Goal: Task Accomplishment & Management: Complete application form

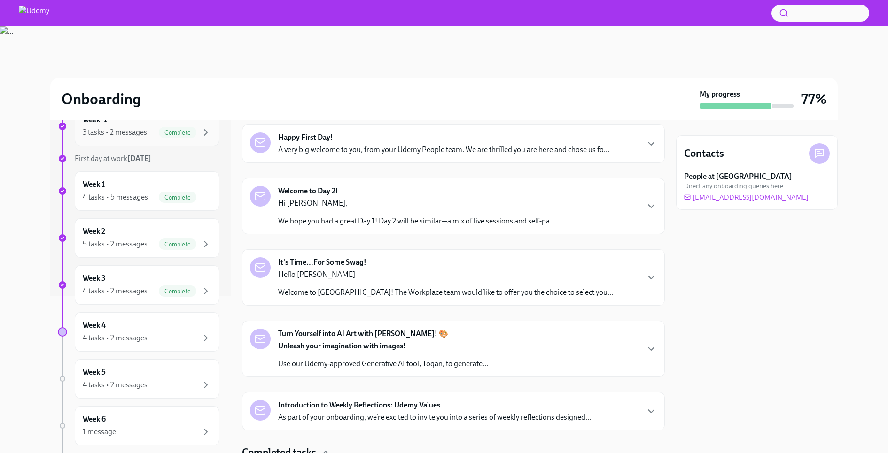
scroll to position [202, 0]
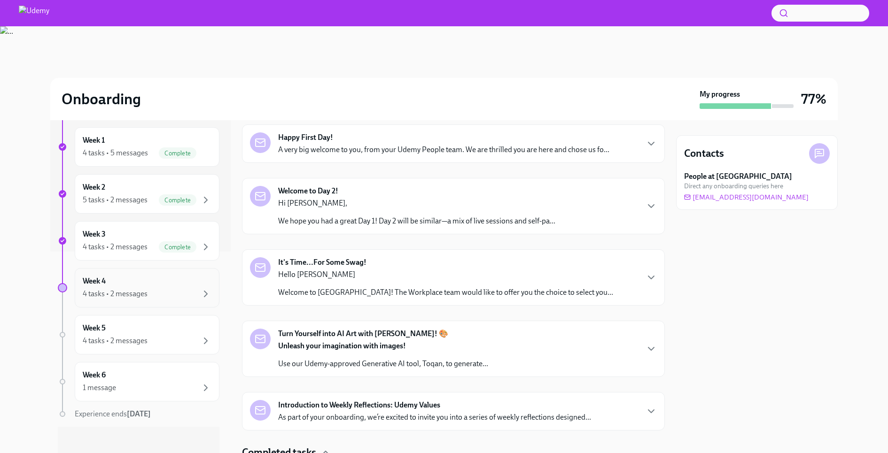
click at [172, 288] on div "4 tasks • 2 messages" at bounding box center [147, 293] width 129 height 11
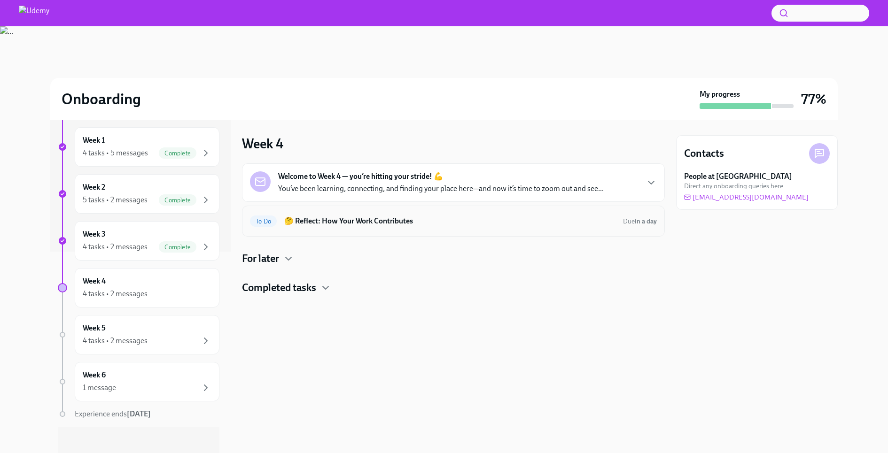
click at [417, 219] on h6 "🤔 Reflect: How Your Work Contributes" at bounding box center [449, 221] width 331 height 10
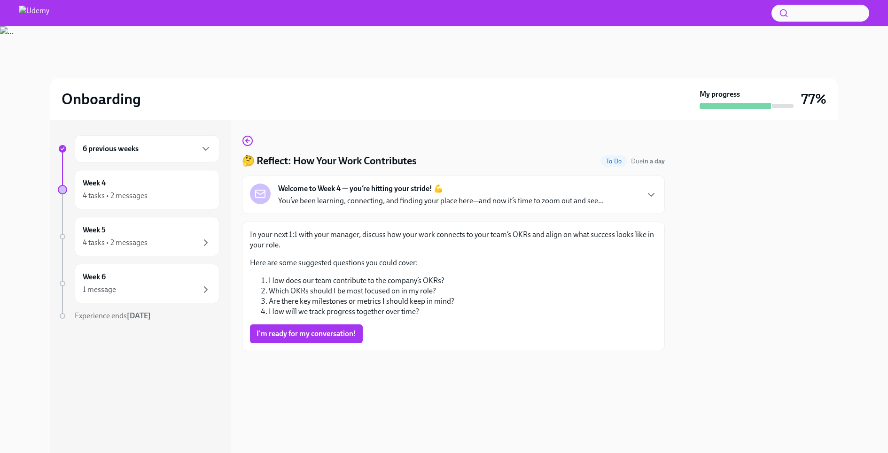
click at [446, 202] on p "You’ve been learning, connecting, and finding your place here—and now it’s time…" at bounding box center [441, 201] width 326 height 10
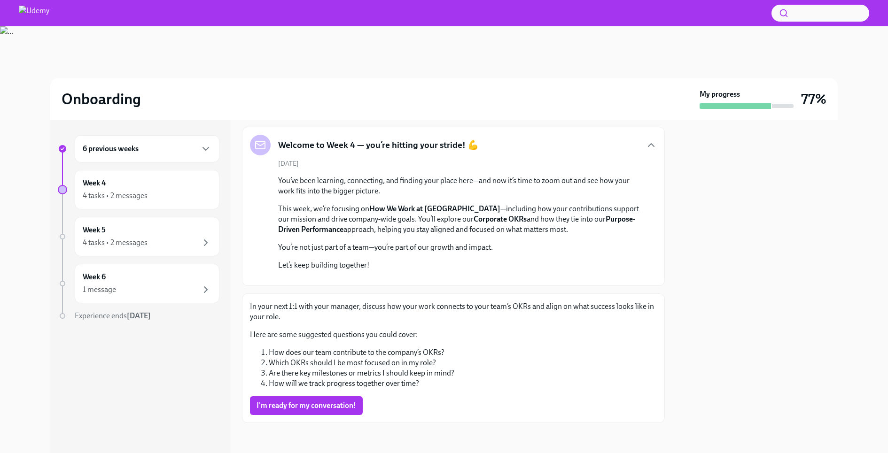
scroll to position [230, 0]
click at [320, 405] on span "I'm ready for my conversation!" at bounding box center [307, 405] width 100 height 9
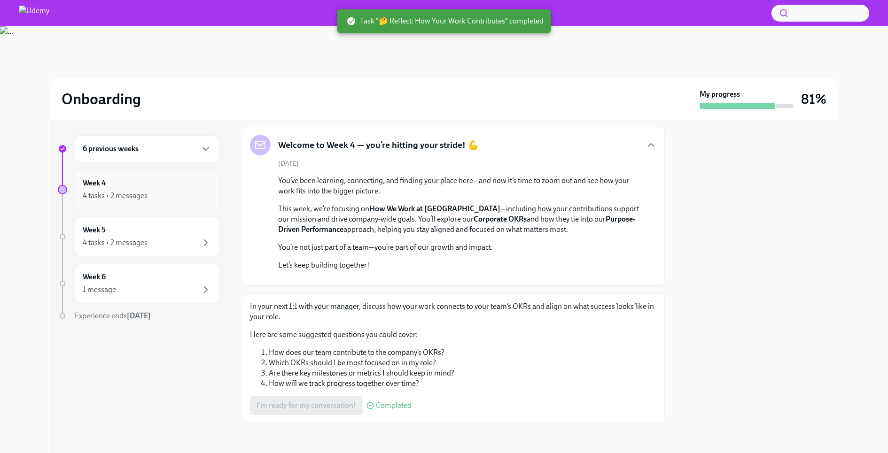
click at [193, 191] on div "4 tasks • 2 messages" at bounding box center [147, 195] width 129 height 11
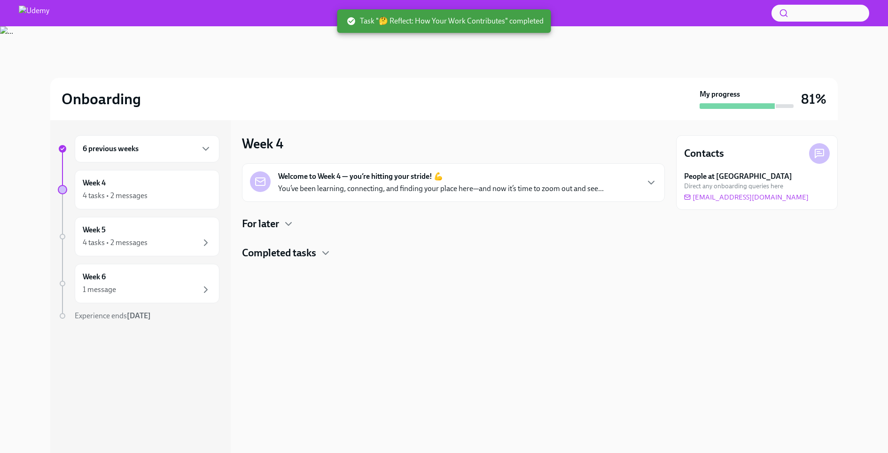
click at [294, 232] on div "Welcome to Week 4 — you’re hitting your stride! 💪 You’ve been learning, connect…" at bounding box center [453, 212] width 423 height 97
click at [280, 212] on div "Welcome to Week 4 — you’re hitting your stride! 💪 You’ve been learning, connect…" at bounding box center [453, 212] width 423 height 97
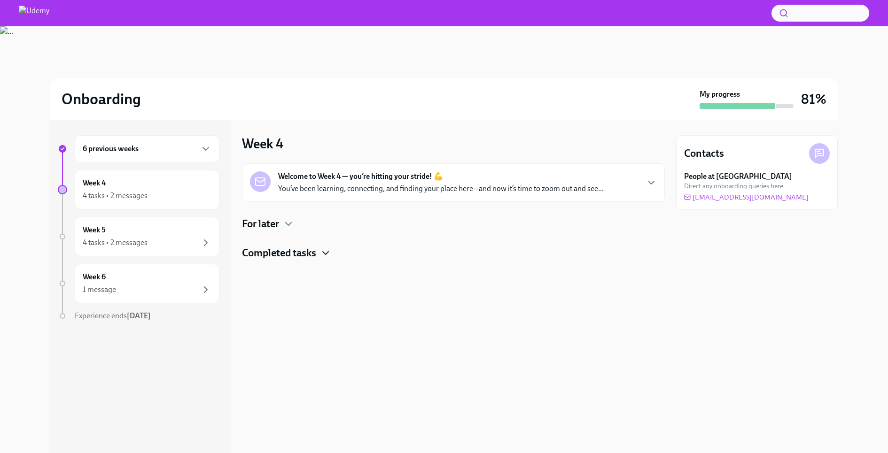
click at [326, 256] on icon "button" at bounding box center [325, 253] width 11 height 11
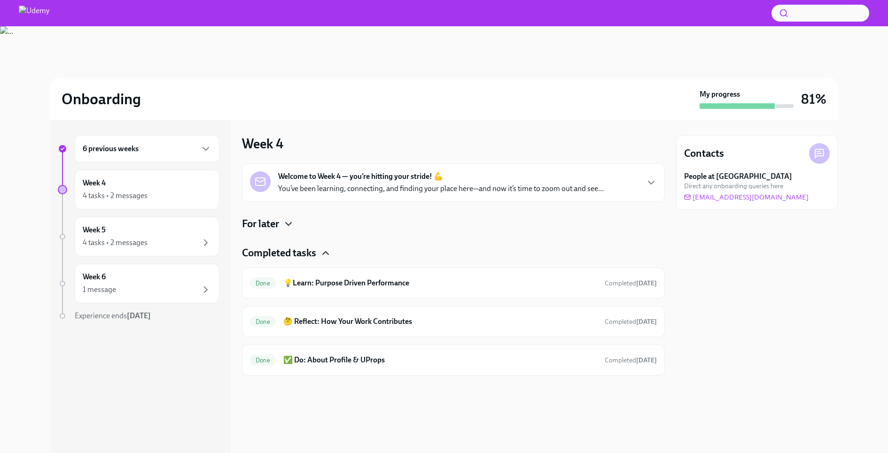
click at [287, 224] on icon "button" at bounding box center [288, 223] width 11 height 11
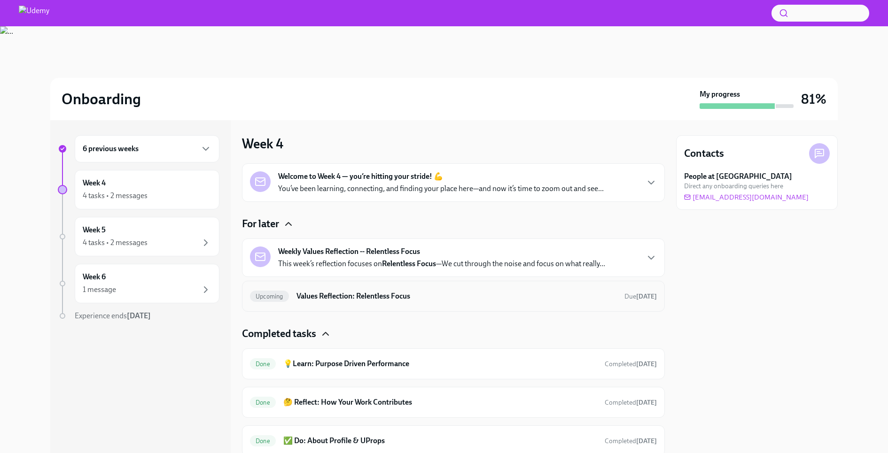
scroll to position [31, 0]
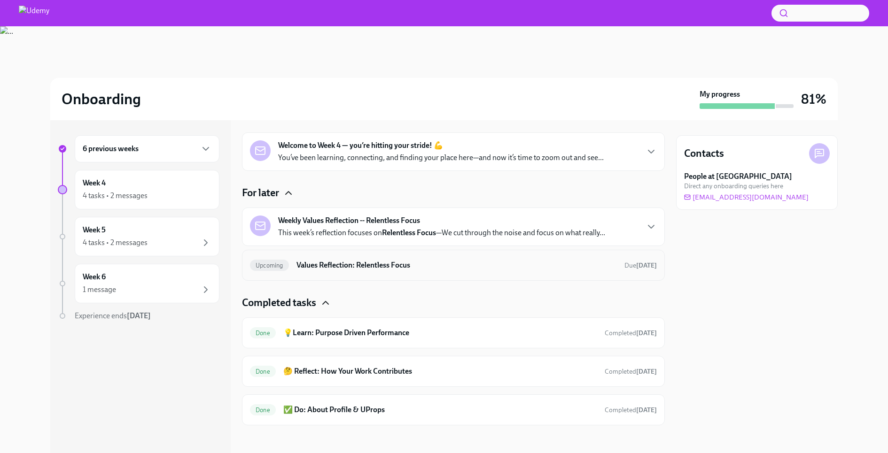
click at [429, 264] on h6 "Values Reflection: Relentless Focus" at bounding box center [456, 265] width 320 height 10
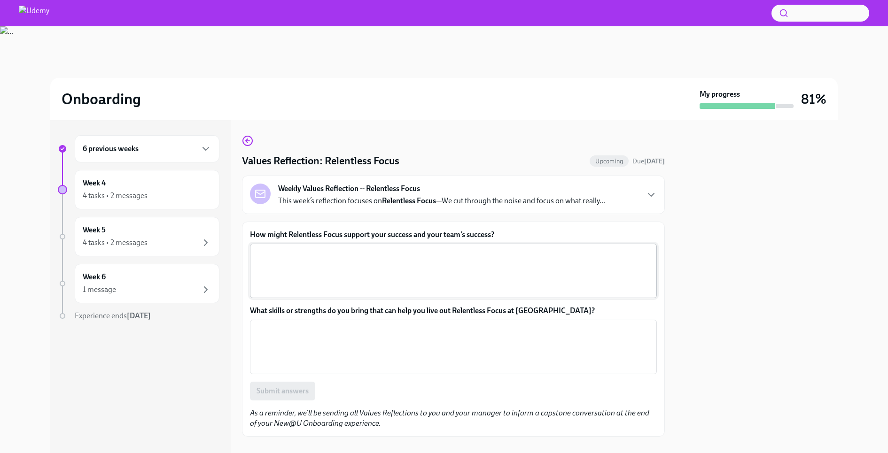
click at [345, 257] on textarea "How might Relentless Focus support your success and your team’s success?" at bounding box center [454, 271] width 396 height 45
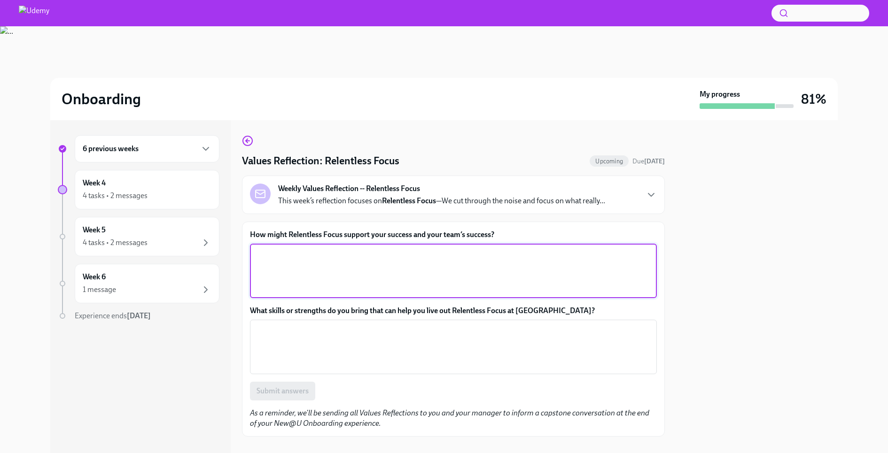
click at [345, 256] on textarea "How might Relentless Focus support your success and your team’s success?" at bounding box center [454, 271] width 396 height 45
click at [521, 254] on textarea "By focusing on work tasks that wholly align to the Udemt business goals, it can…" at bounding box center [454, 271] width 396 height 45
click at [589, 250] on textarea "By focusing on work tasks that wholly align to the Udemt business goals, it can…" at bounding box center [454, 271] width 396 height 45
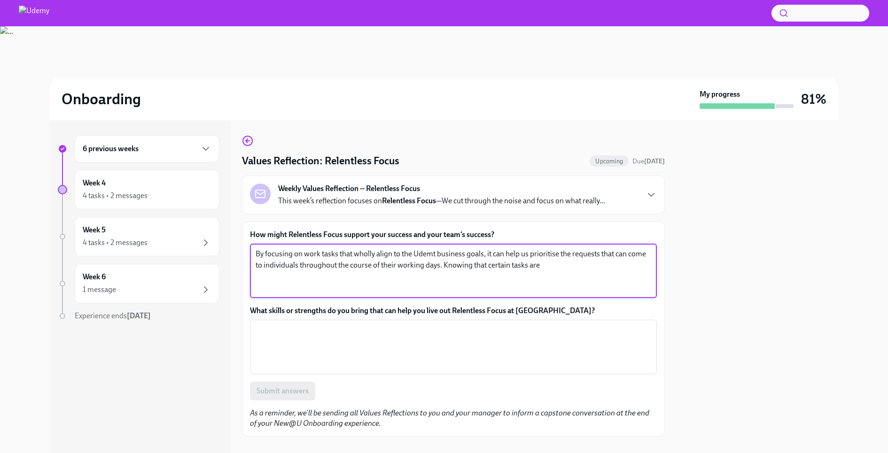
click at [549, 265] on textarea "By focusing on work tasks that wholly align to the Udemt business goals, it can…" at bounding box center [454, 271] width 396 height 45
click at [560, 273] on textarea "By focusing on work tasks that wholly align to the Udemt business goals, it can…" at bounding box center [454, 271] width 396 height 45
click at [549, 265] on textarea "By focusing on work tasks that wholly align to the Udemt business goals, it can…" at bounding box center [454, 271] width 396 height 45
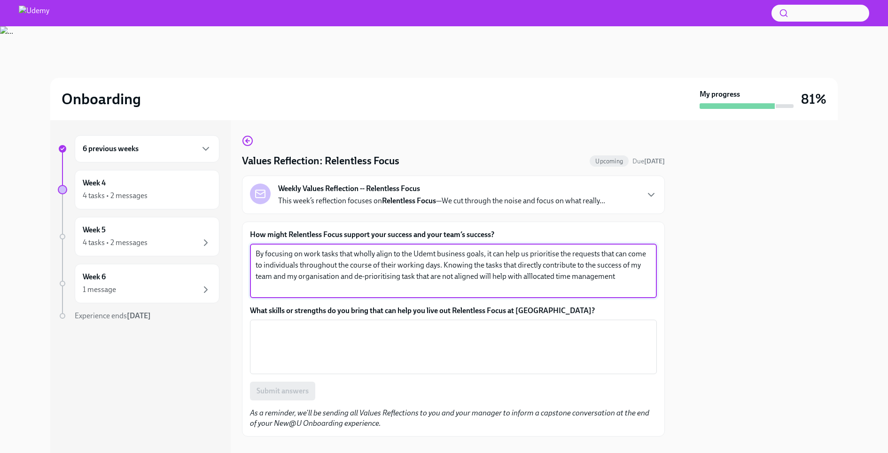
click at [528, 277] on textarea "By focusing on work tasks that wholly align to the Udemt business goals, it can…" at bounding box center [454, 271] width 396 height 45
click at [623, 280] on textarea "By focusing on work tasks that wholly align to the Udemt business goals, it can…" at bounding box center [454, 271] width 396 height 45
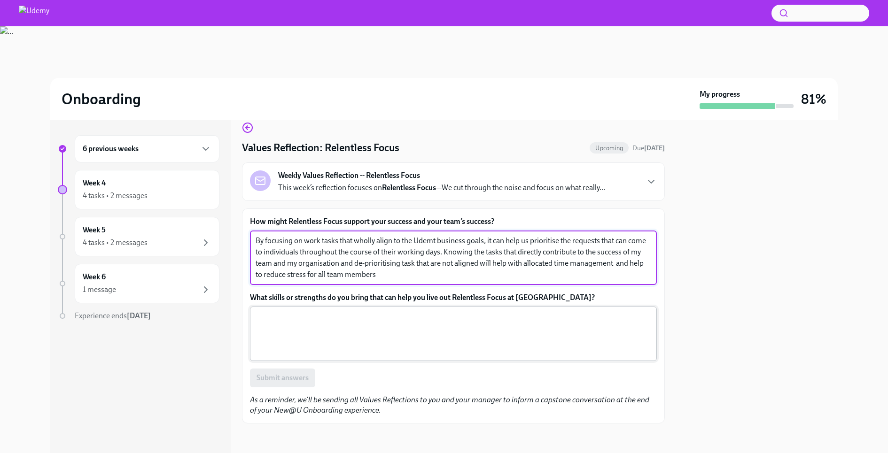
type textarea "By focusing on work tasks that wholly align to the Udemt business goals, it can…"
click at [362, 332] on textarea "What skills or strengths do you bring that can help you live out Relentless Foc…" at bounding box center [454, 334] width 396 height 45
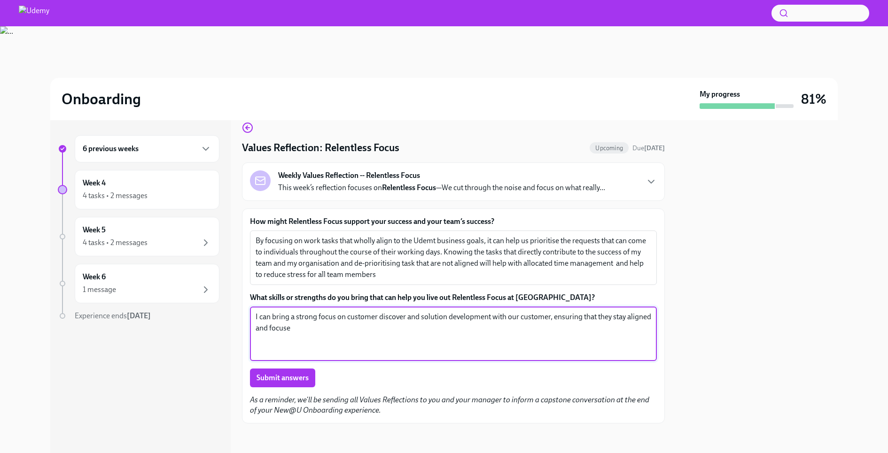
click at [297, 336] on textarea "I can bring a strong focus on customer discover and solution development with o…" at bounding box center [454, 334] width 396 height 45
click at [299, 329] on textarea "I can bring a strong focus on customer discover and solution development with o…" at bounding box center [454, 334] width 396 height 45
click at [405, 319] on textarea "I can bring a strong focus on customer discover and solution development with o…" at bounding box center [454, 334] width 396 height 45
drag, startPoint x: 601, startPoint y: 316, endPoint x: 616, endPoint y: 327, distance: 19.1
click at [616, 327] on textarea "I can bring a strong focus on customer discovery and solution development with …" at bounding box center [454, 334] width 396 height 45
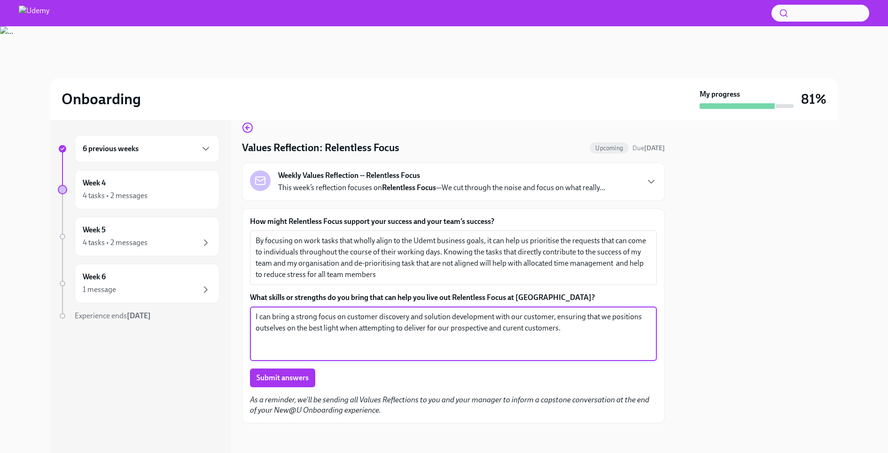
click at [512, 330] on textarea "I can bring a strong focus on customer discovery and solution development with …" at bounding box center [454, 334] width 396 height 45
type textarea "I can bring a strong focus on customer discovery and solution development with …"
click at [287, 374] on span "Submit answers" at bounding box center [283, 378] width 52 height 9
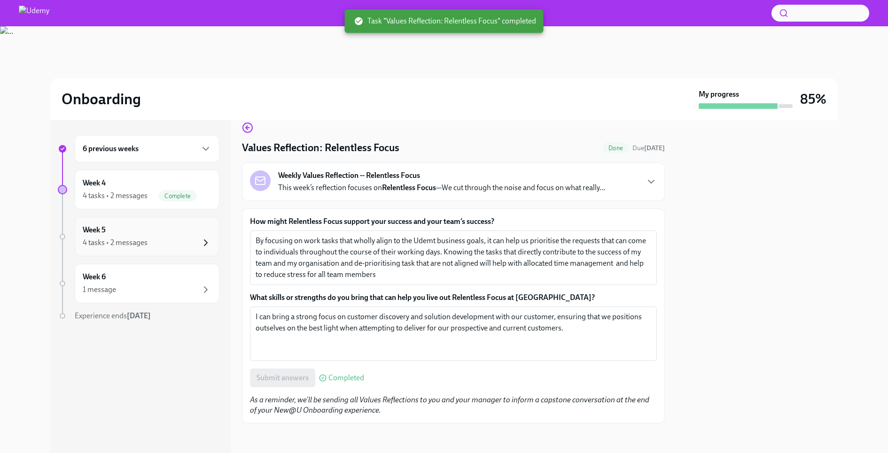
click at [208, 240] on icon "button" at bounding box center [205, 242] width 11 height 11
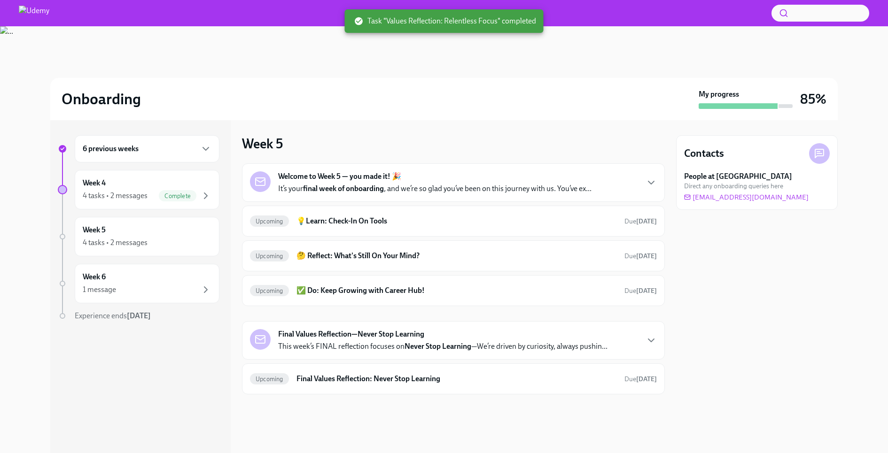
click at [502, 185] on p "It’s your final week of onboarding , and we’re so glad you’ve been on this jour…" at bounding box center [434, 189] width 313 height 10
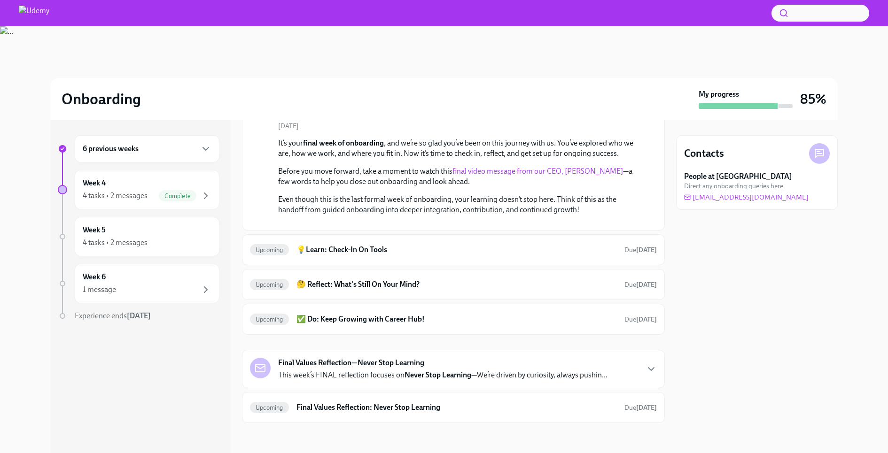
scroll to position [148, 0]
click at [504, 255] on h6 "💡Learn: Check-In On Tools" at bounding box center [456, 250] width 320 height 10
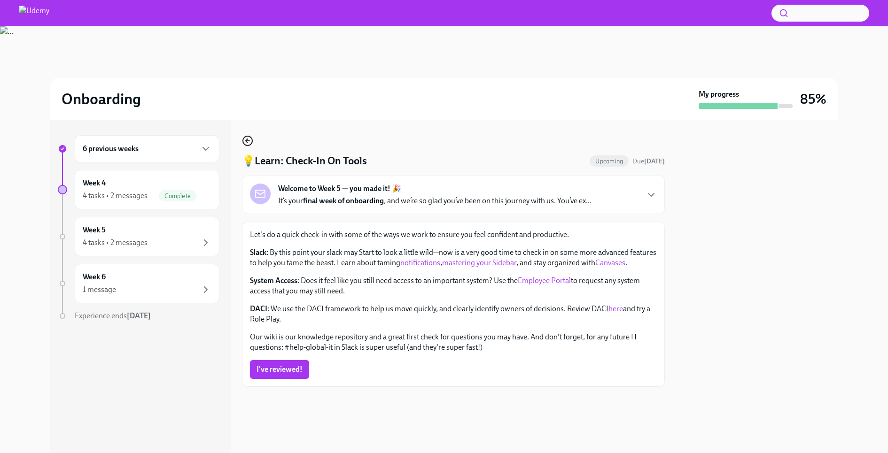
click at [246, 140] on icon "button" at bounding box center [247, 141] width 2 height 4
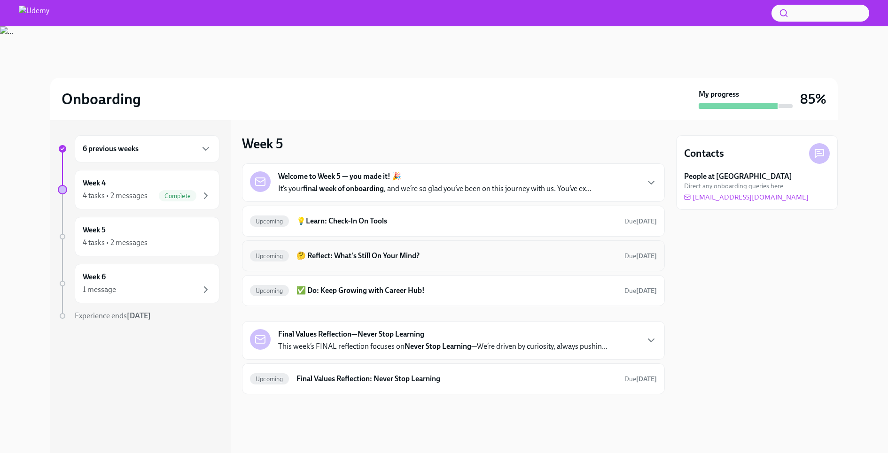
click at [399, 255] on h6 "🤔 Reflect: What's Still On Your Mind?" at bounding box center [456, 256] width 320 height 10
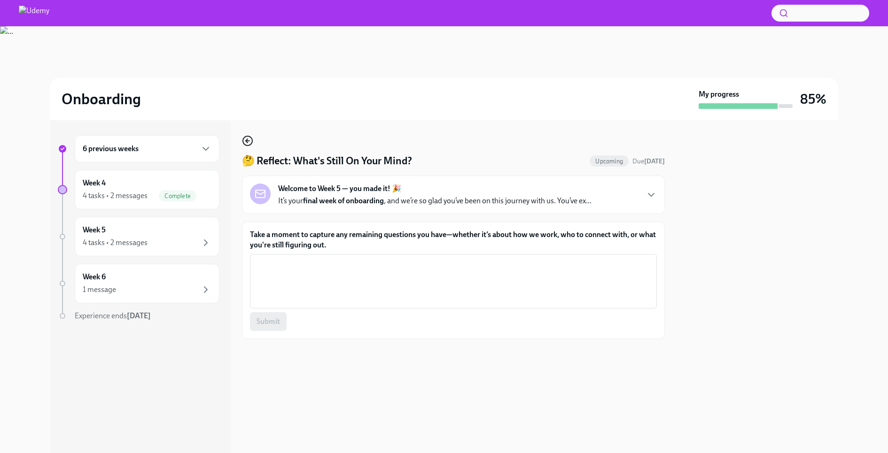
click at [246, 139] on icon "button" at bounding box center [247, 140] width 11 height 11
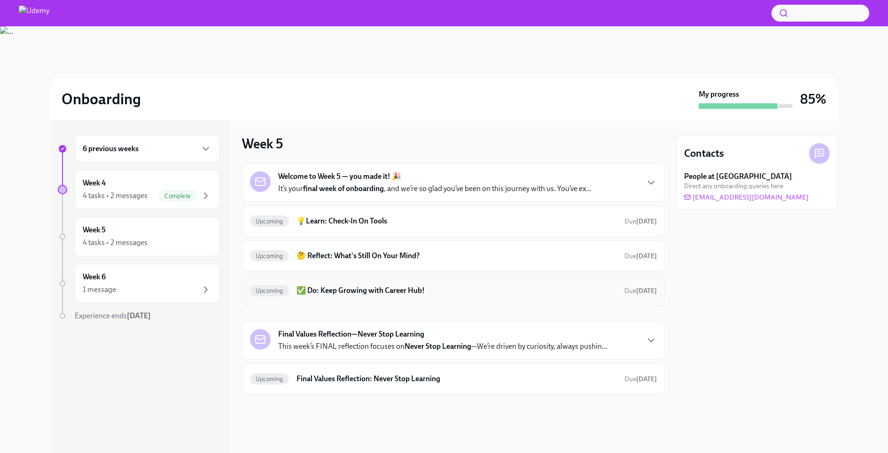
click at [362, 288] on h6 "✅ Do: Keep Growing with Career Hub!" at bounding box center [456, 291] width 320 height 10
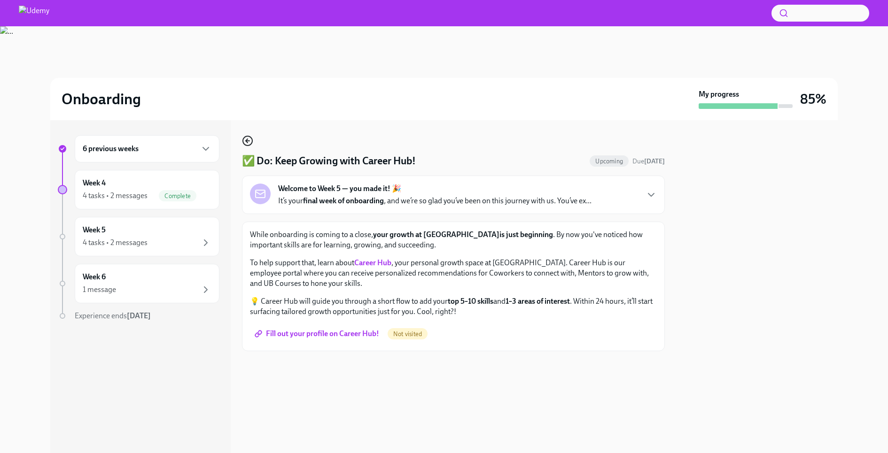
click at [248, 140] on icon "button" at bounding box center [247, 140] width 11 height 11
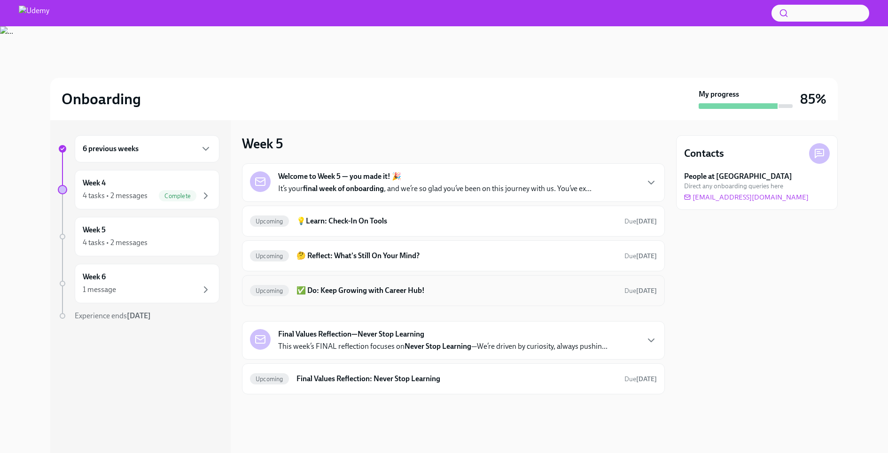
click at [355, 287] on h6 "✅ Do: Keep Growing with Career Hub!" at bounding box center [456, 291] width 320 height 10
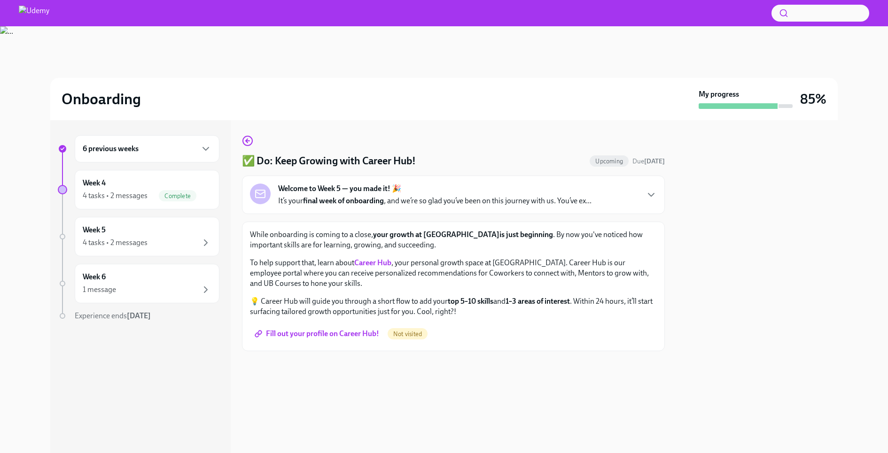
click at [371, 261] on strong "Career Hub" at bounding box center [372, 262] width 37 height 9
click at [244, 141] on icon "button" at bounding box center [247, 140] width 11 height 11
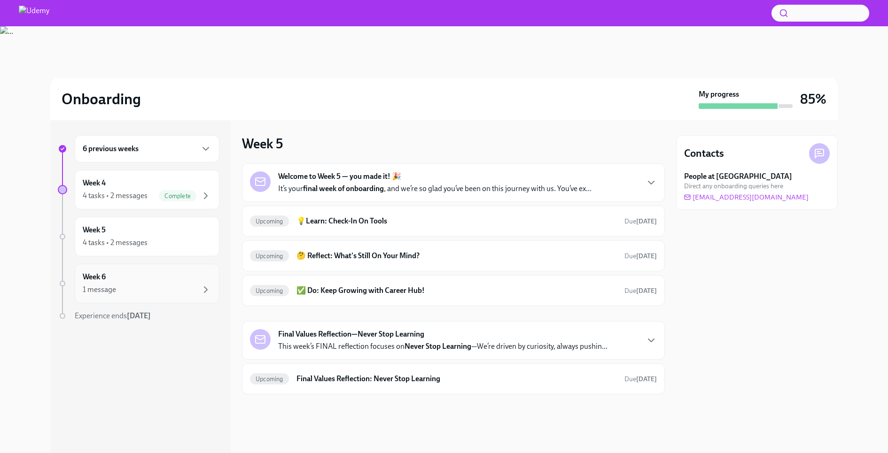
click at [173, 288] on div "1 message" at bounding box center [147, 289] width 129 height 11
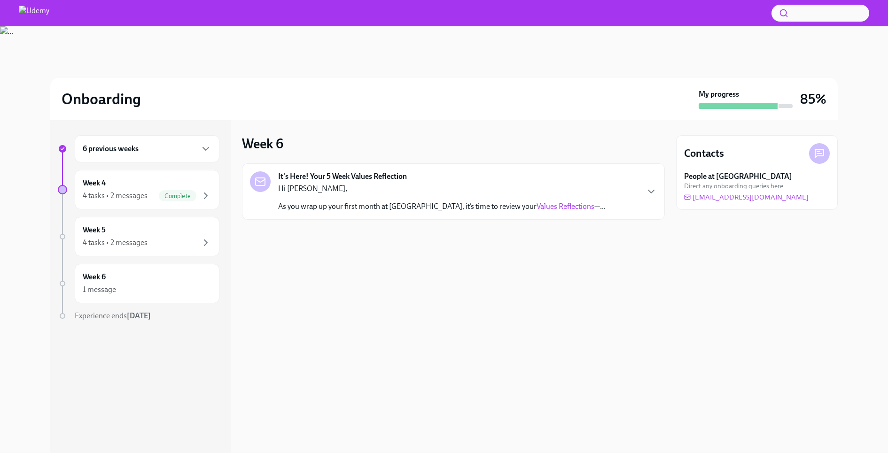
click at [658, 191] on div "It's Here! Your 5 Week Values Reflection Hi [PERSON_NAME], As you wrap up your …" at bounding box center [453, 192] width 423 height 56
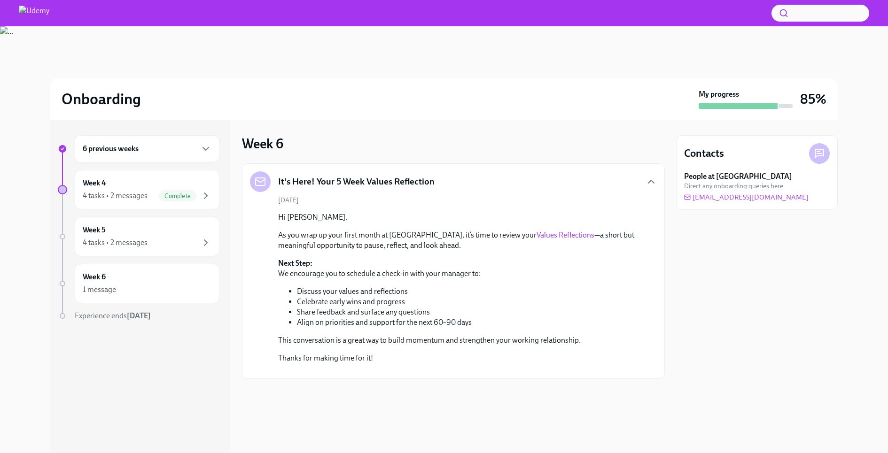
scroll to position [44, 0]
click at [487, 239] on div "Hi [PERSON_NAME], As you wrap up your first month at [GEOGRAPHIC_DATA], it’s ti…" at bounding box center [460, 287] width 364 height 151
click at [87, 53] on img at bounding box center [444, 73] width 888 height 94
